Goal: Find specific page/section: Find specific page/section

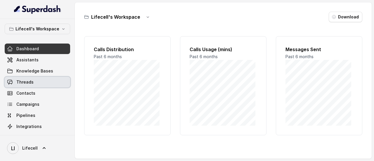
click at [41, 80] on link "Threads" at bounding box center [37, 82] width 65 height 11
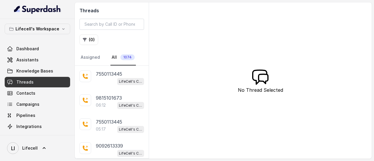
click at [112, 53] on link "All 1074" at bounding box center [122, 58] width 25 height 16
click at [110, 23] on input "search" at bounding box center [111, 24] width 65 height 11
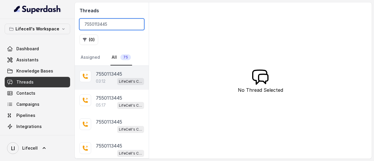
type input "7550113445"
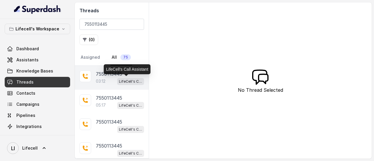
click at [119, 82] on p "LifeCell's Call Assistant" at bounding box center [130, 82] width 23 height 6
